Goal: Task Accomplishment & Management: Manage account settings

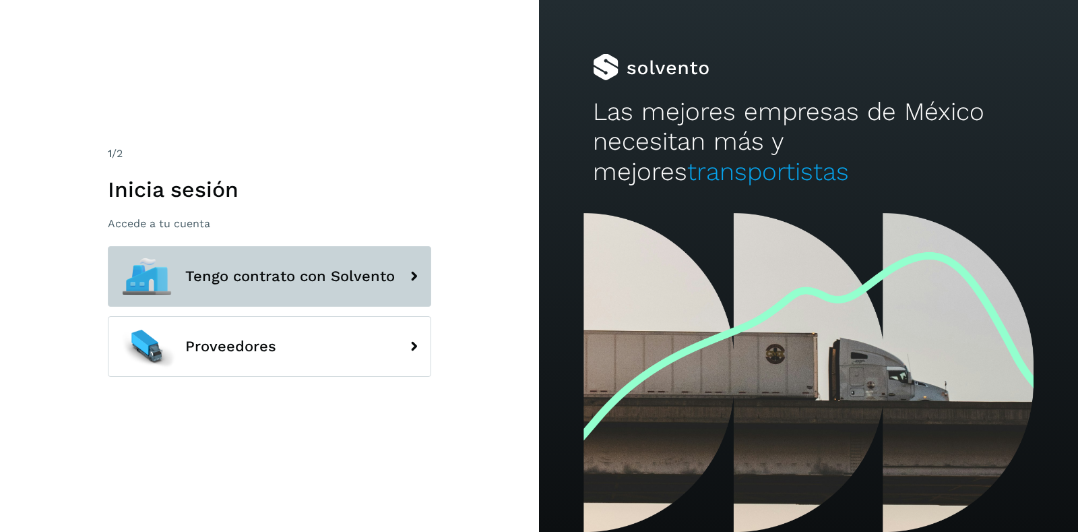
click at [290, 278] on span "Tengo contrato con Solvento" at bounding box center [290, 276] width 210 height 16
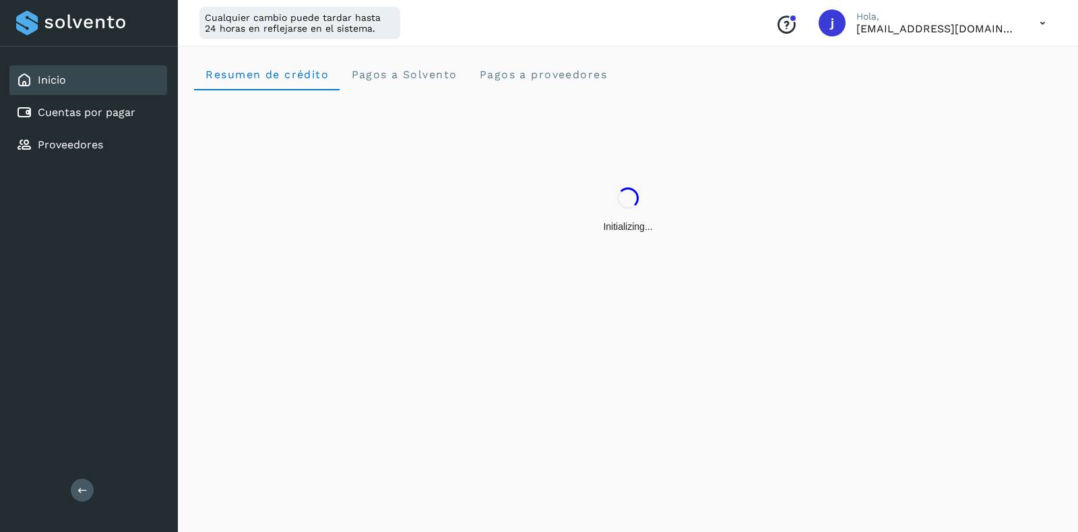
click at [1036, 23] on icon at bounding box center [1043, 23] width 28 height 28
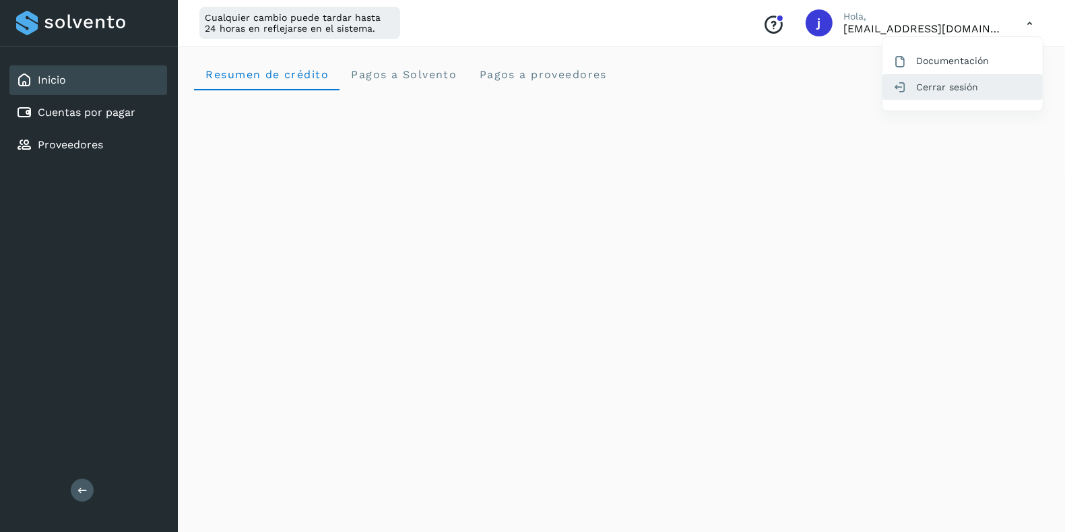
click at [952, 96] on div "Cerrar sesión" at bounding box center [963, 87] width 160 height 26
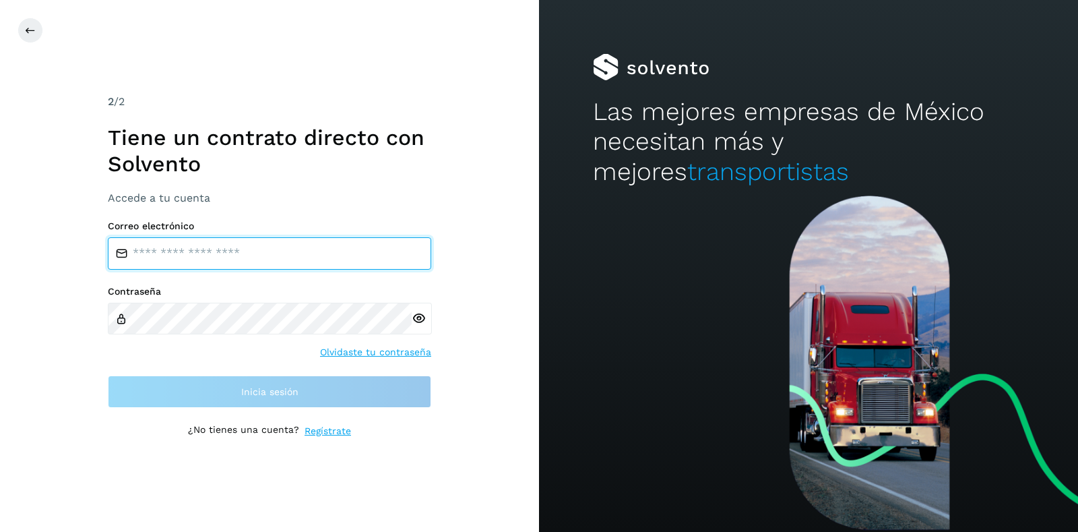
click at [231, 249] on input "email" at bounding box center [269, 253] width 323 height 32
type input "**********"
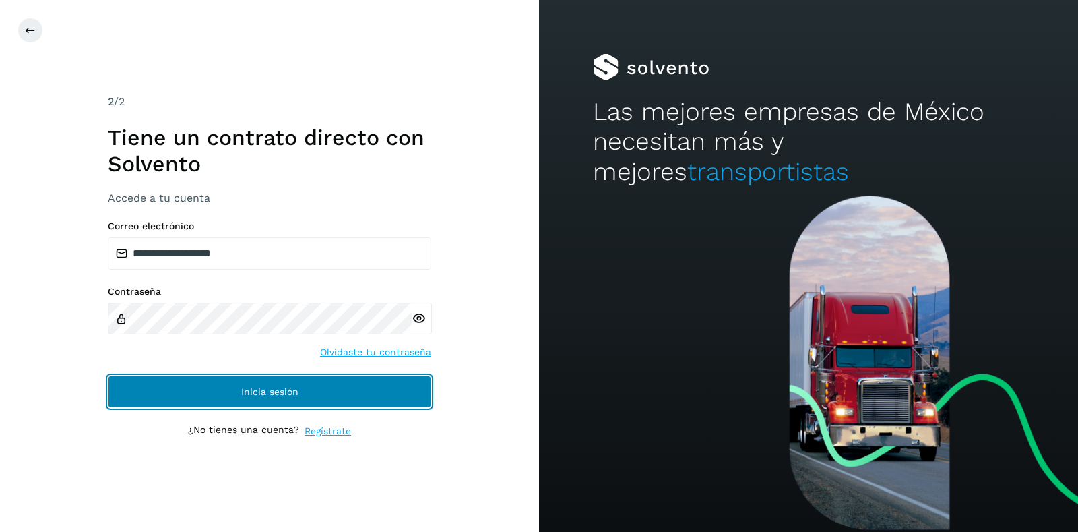
click at [247, 381] on button "Inicia sesión" at bounding box center [269, 391] width 323 height 32
